Goal: Find contact information: Find contact information

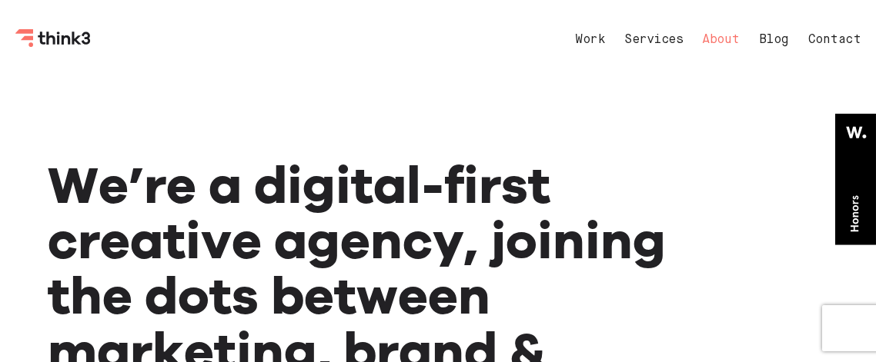
click at [718, 39] on link "About" at bounding box center [721, 40] width 38 height 12
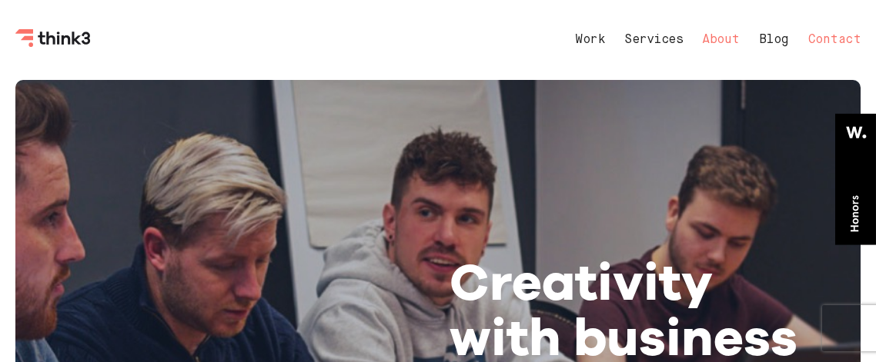
click at [821, 40] on link "Contact" at bounding box center [834, 40] width 53 height 12
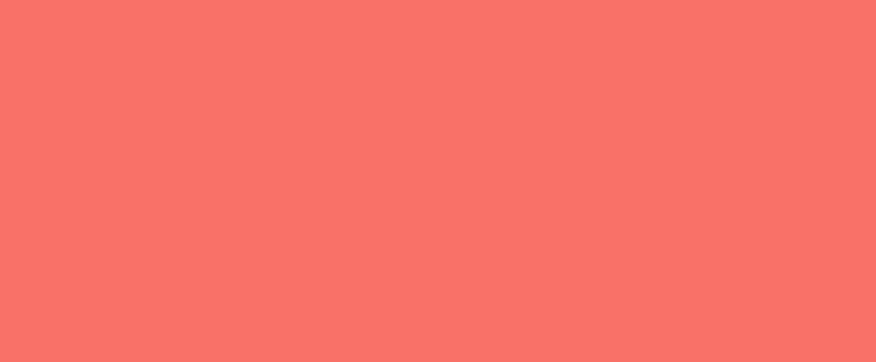
select select "General enquiry"
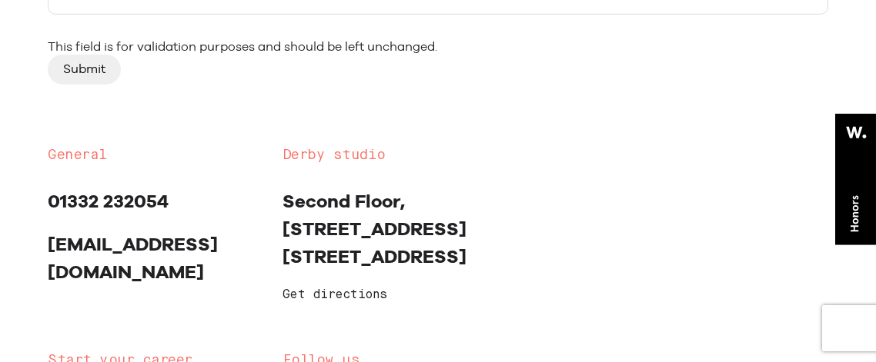
scroll to position [1260, 0]
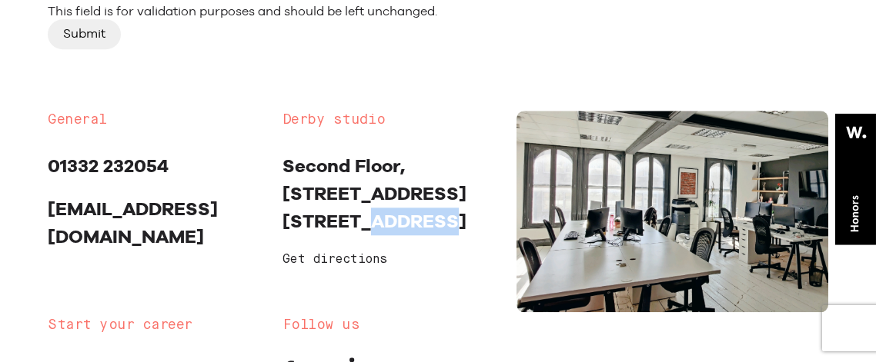
drag, startPoint x: 349, startPoint y: 218, endPoint x: 384, endPoint y: 128, distance: 95.7
click at [437, 207] on p "[STREET_ADDRESS]" at bounding box center [388, 193] width 212 height 83
copy p "DE1 3FJ"
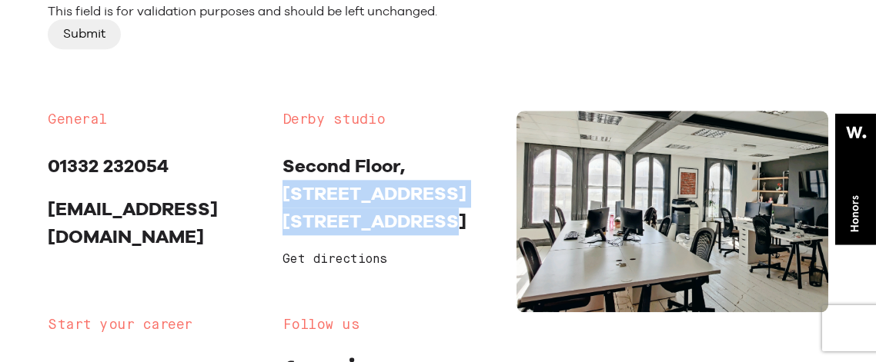
drag, startPoint x: 284, startPoint y: 162, endPoint x: 433, endPoint y: 198, distance: 153.8
click at [442, 208] on div "Derby studio [STREET_ADDRESS] Get directions" at bounding box center [388, 198] width 235 height 175
copy p "[STREET_ADDRESS]"
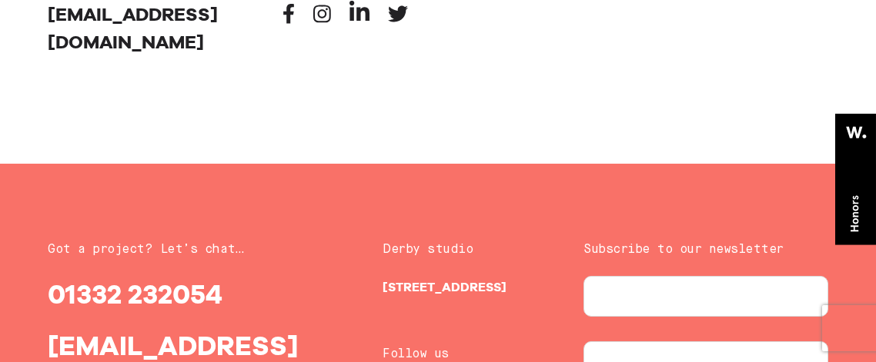
scroll to position [1796, 0]
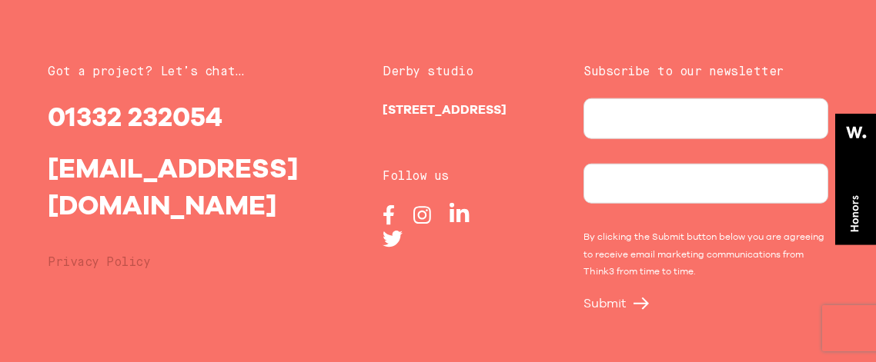
click at [92, 256] on link "Privacy Policy" at bounding box center [99, 262] width 102 height 12
